Goal: Understand process/instructions: Learn about a topic

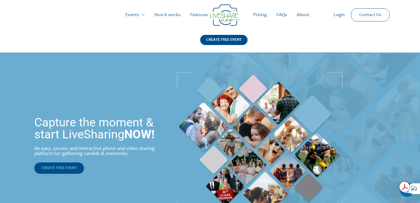
click at [61, 168] on span "CREATE FREE EVENT" at bounding box center [58, 168] width 35 height 4
click at [337, 16] on link "Login" at bounding box center [339, 14] width 21 height 19
click at [179, 13] on link "How it works" at bounding box center [168, 14] width 36 height 19
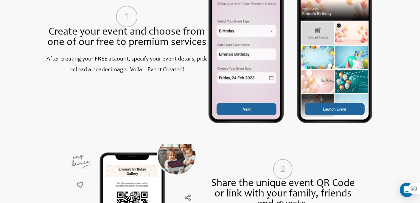
scroll to position [310, 0]
